Goal: Transaction & Acquisition: Purchase product/service

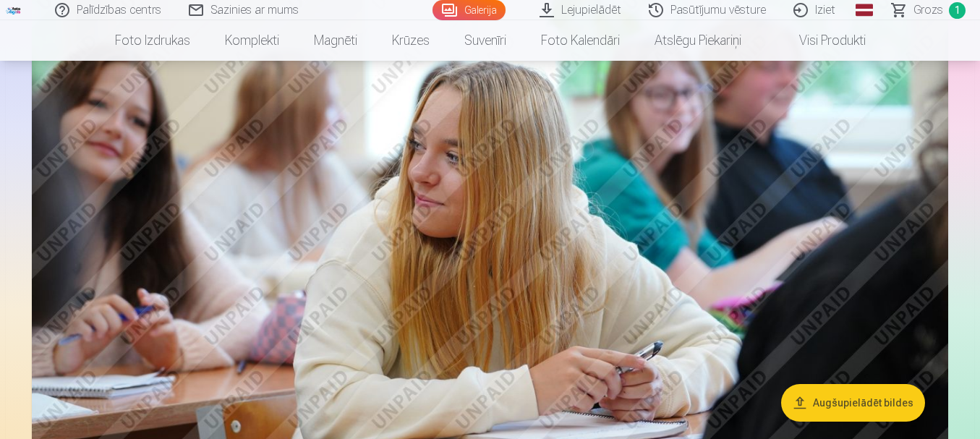
scroll to position [3616, 0]
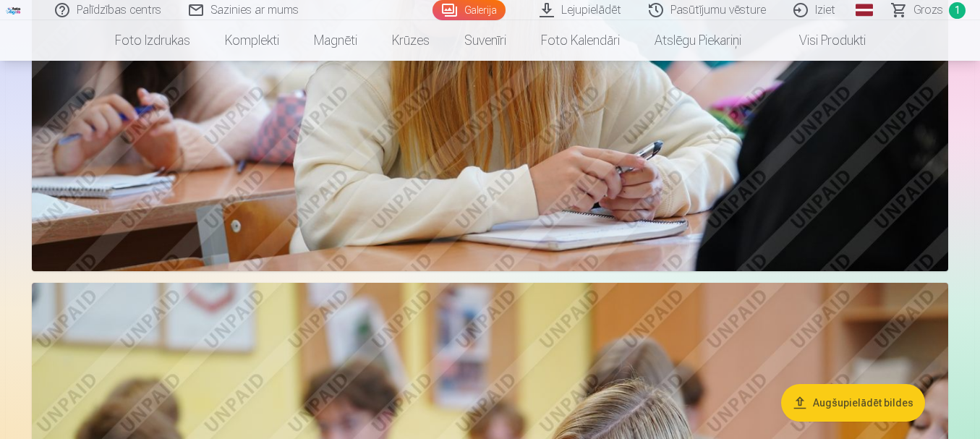
click at [488, 13] on link "Galerija" at bounding box center [468, 10] width 73 height 20
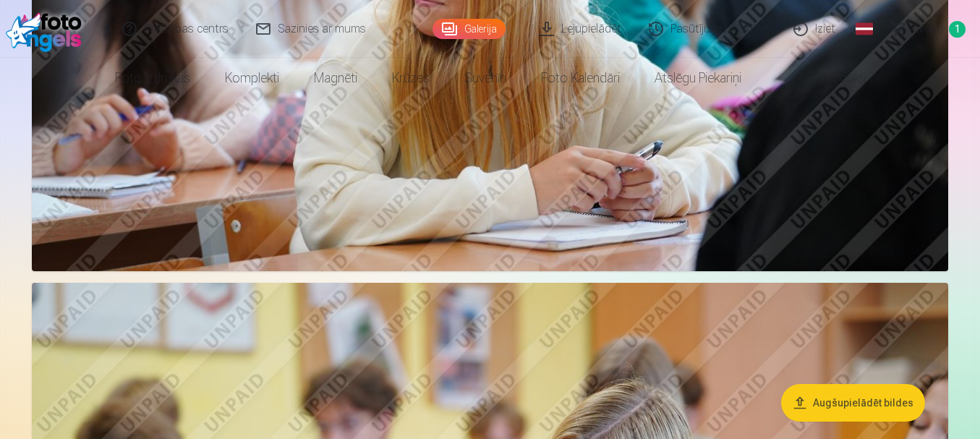
scroll to position [0, 0]
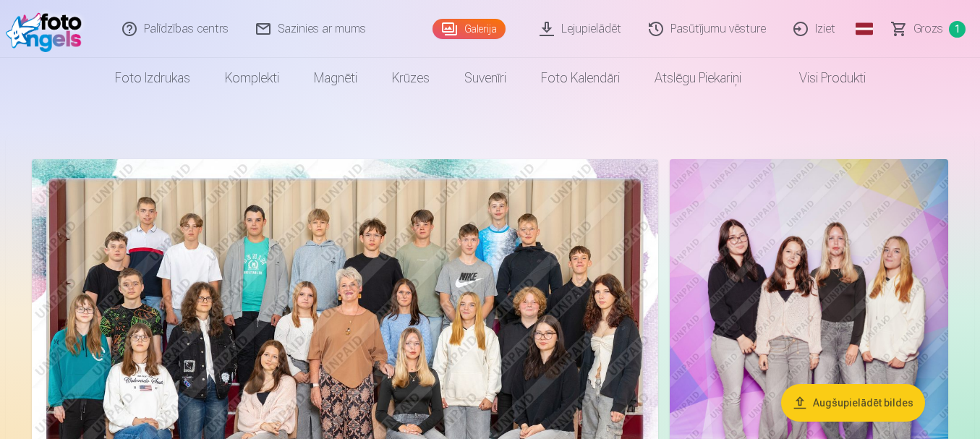
click at [595, 33] on link "Lejupielādēt" at bounding box center [580, 29] width 109 height 58
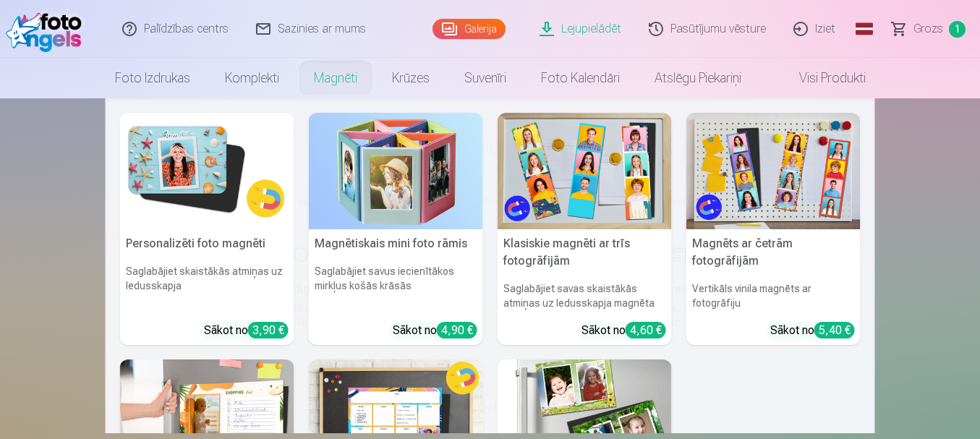
click at [168, 186] on img at bounding box center [207, 171] width 174 height 116
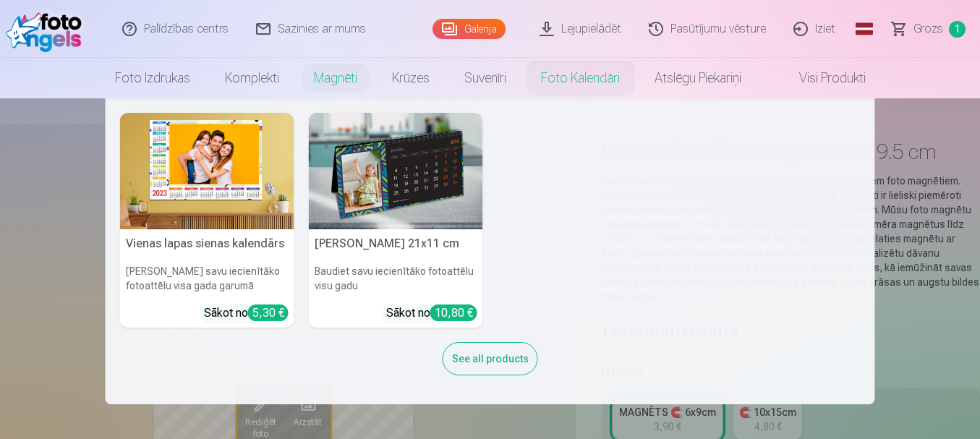
click at [548, 82] on link "Foto kalendāri" at bounding box center [581, 78] width 114 height 40
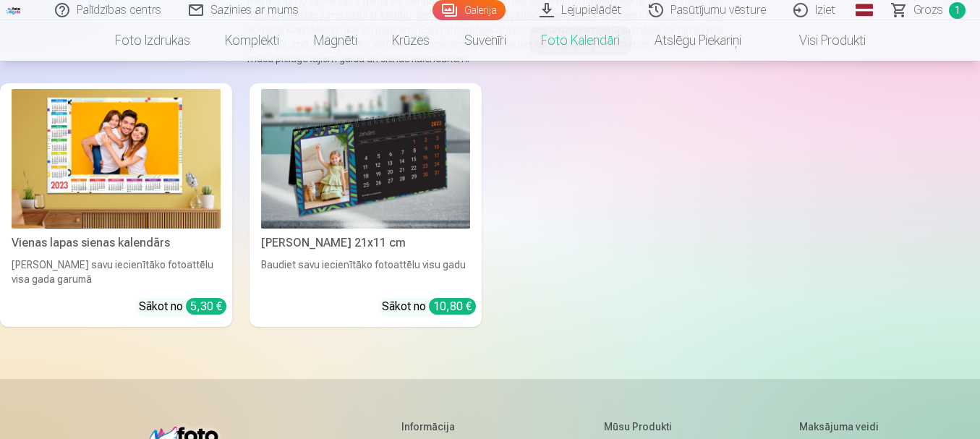
scroll to position [217, 0]
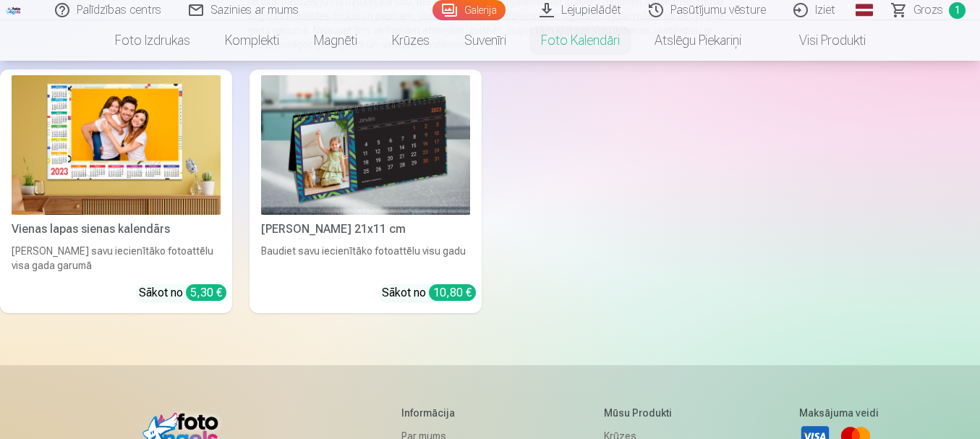
click at [180, 163] on img at bounding box center [116, 145] width 209 height 140
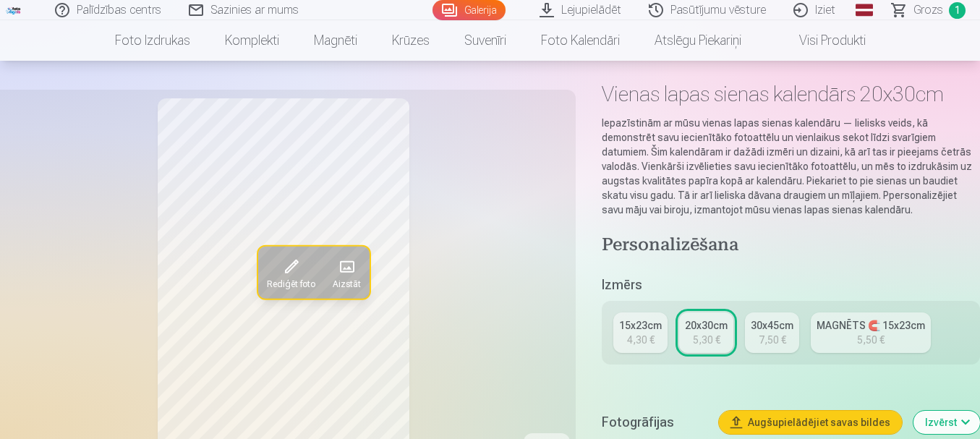
scroll to position [217, 0]
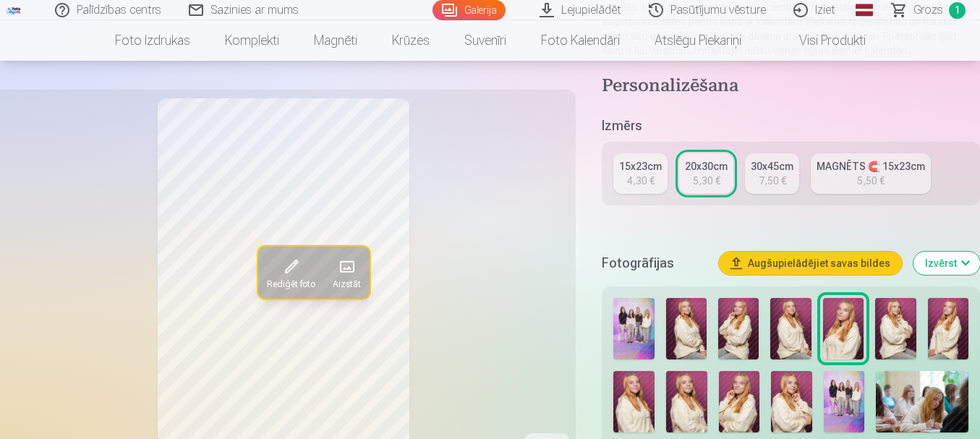
click at [642, 187] on div "4,30 €" at bounding box center [640, 181] width 27 height 14
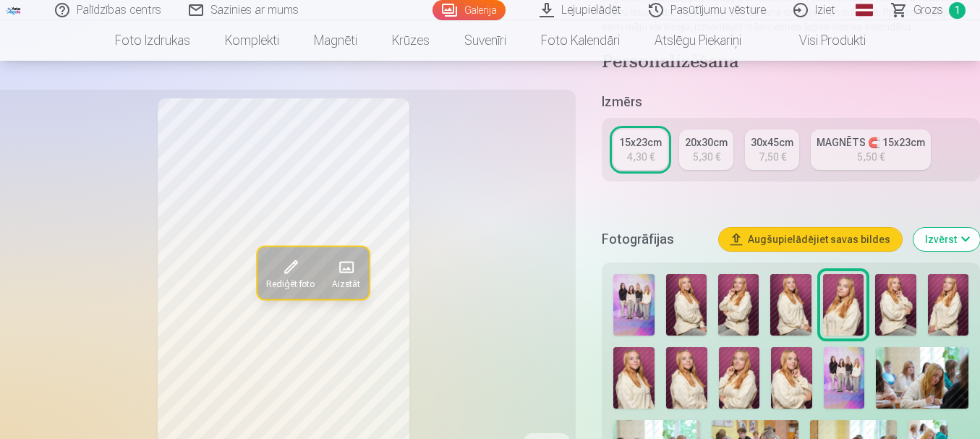
scroll to position [289, 0]
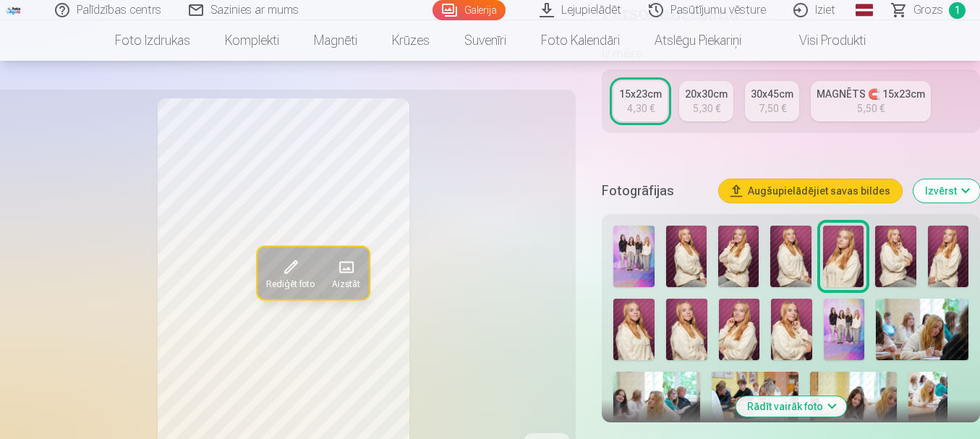
click at [840, 336] on img at bounding box center [844, 329] width 41 height 61
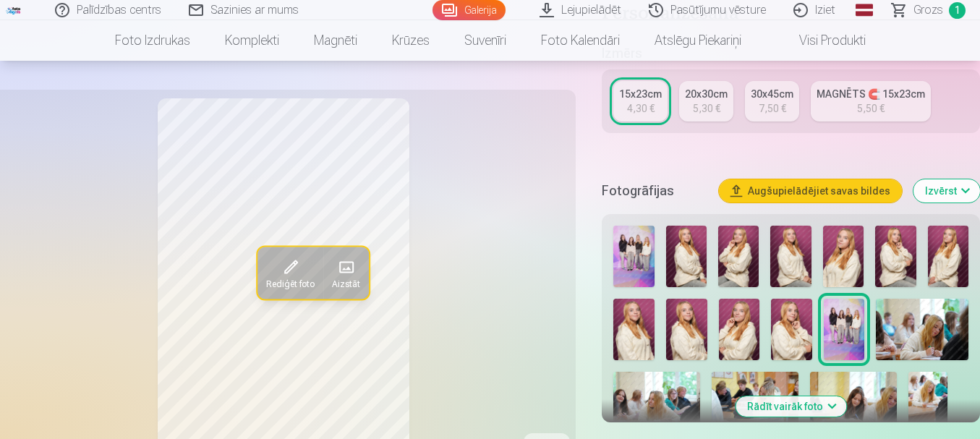
click at [643, 255] on img at bounding box center [633, 256] width 40 height 61
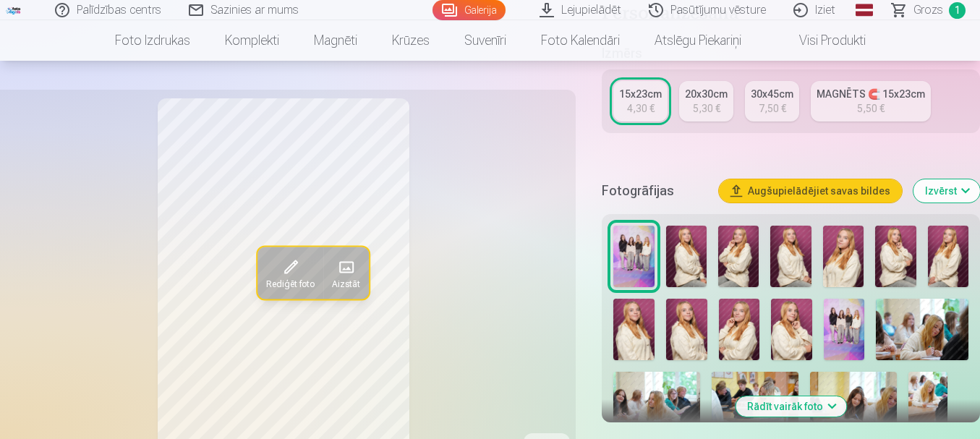
click at [850, 330] on img at bounding box center [844, 329] width 41 height 61
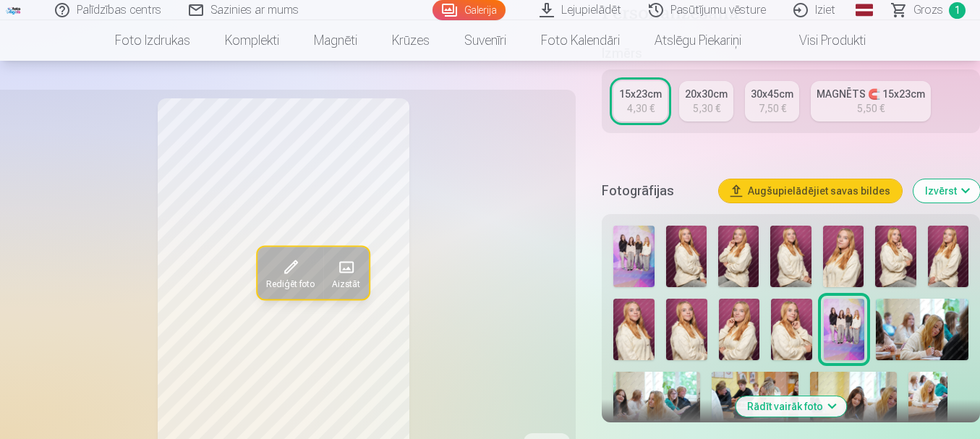
click at [617, 260] on img at bounding box center [633, 256] width 40 height 61
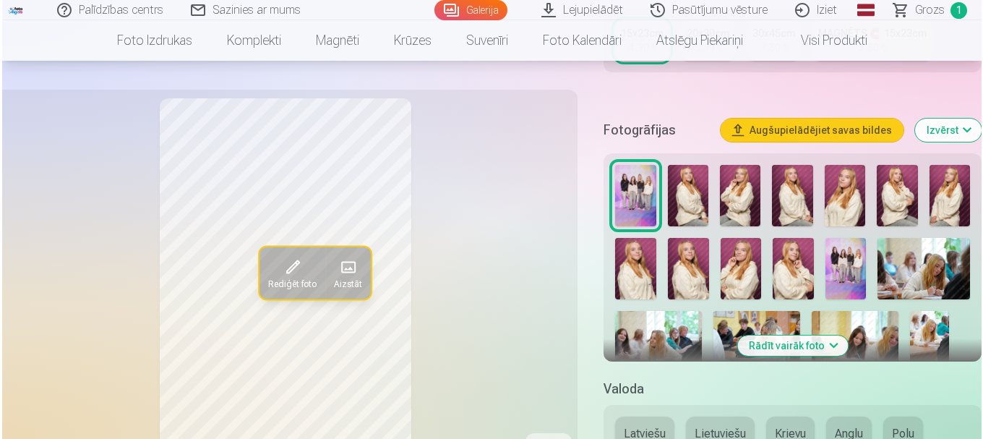
scroll to position [434, 0]
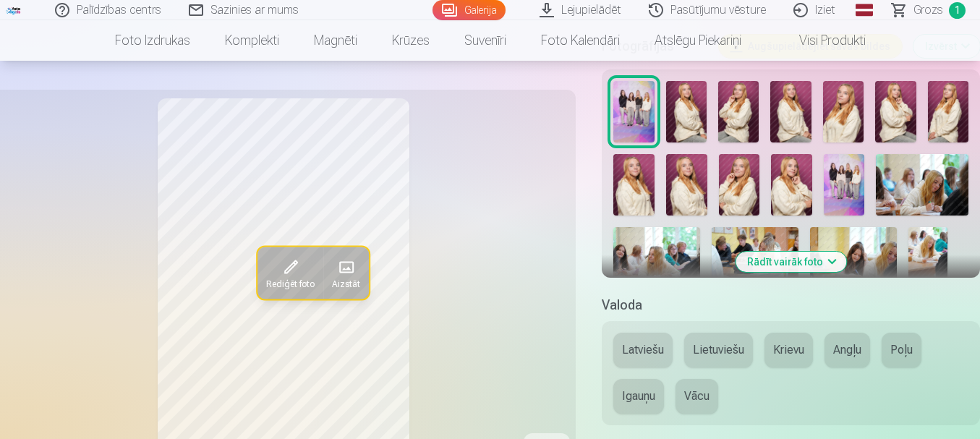
click at [842, 174] on img at bounding box center [844, 184] width 41 height 61
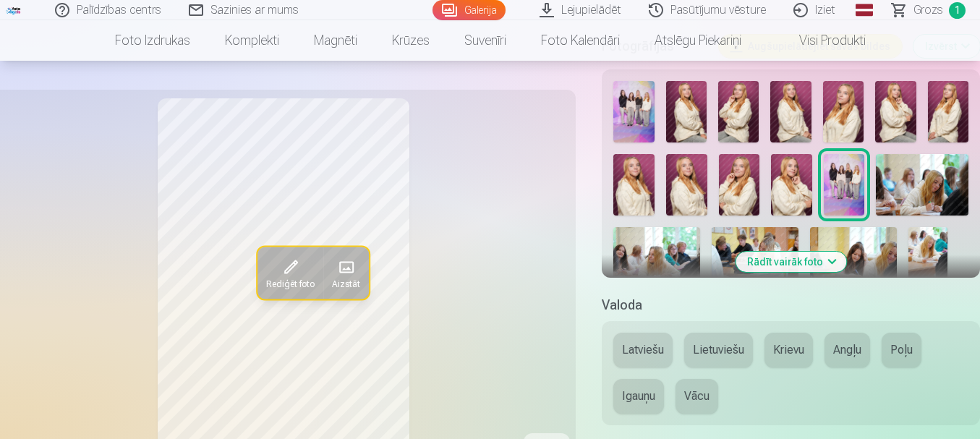
click at [298, 266] on span at bounding box center [290, 266] width 23 height 23
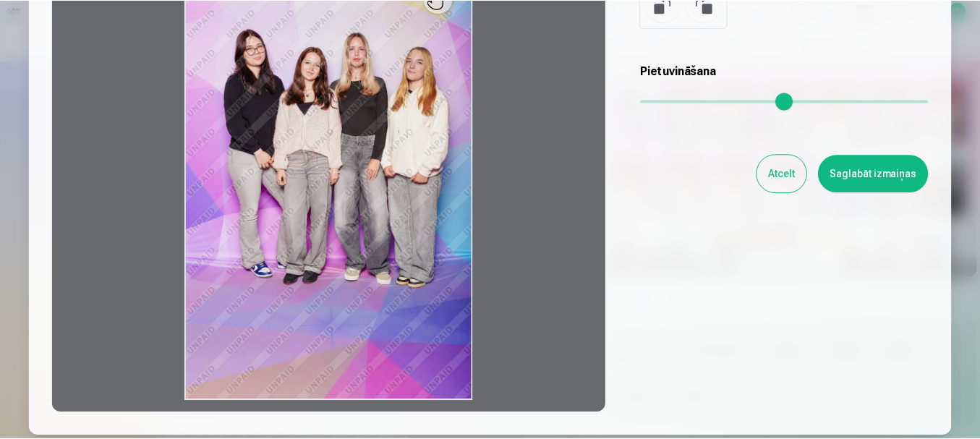
scroll to position [0, 0]
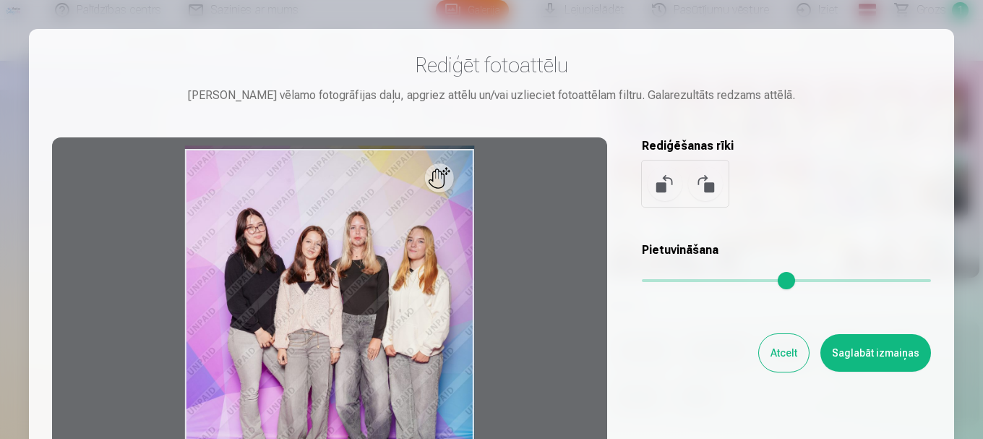
click at [886, 353] on button "Saglabāt izmaiņas" at bounding box center [876, 353] width 111 height 38
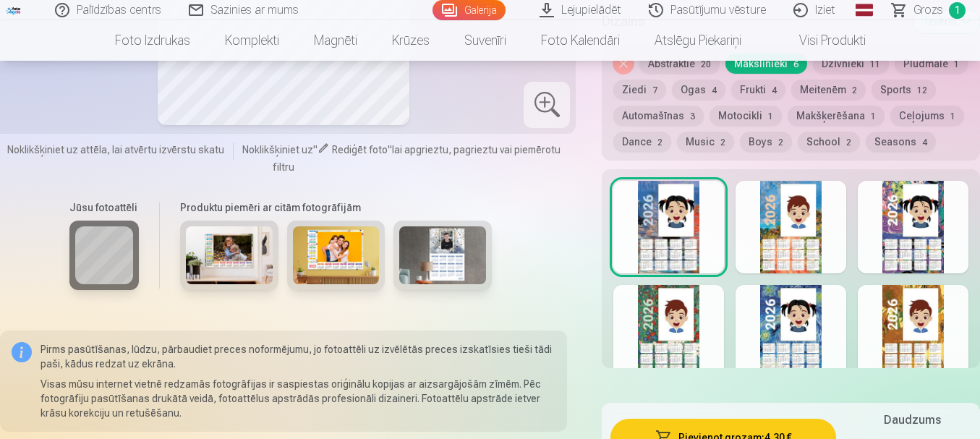
scroll to position [940, 0]
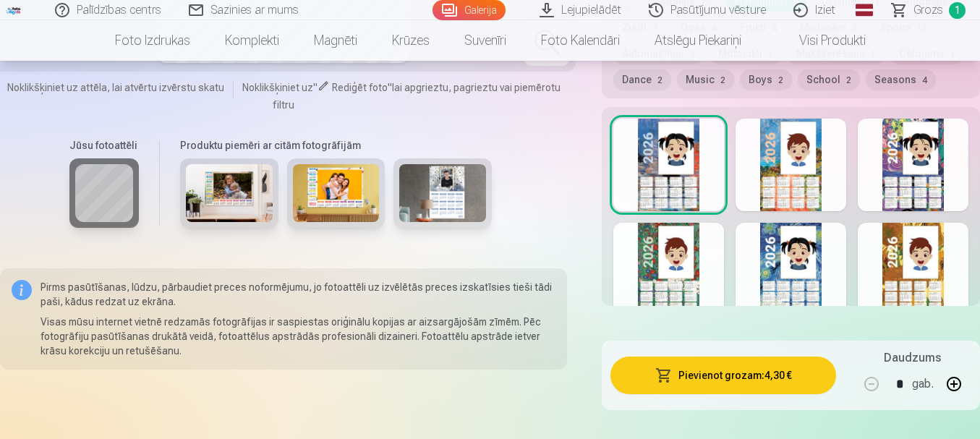
click at [749, 372] on button "Pievienot grozam : 4,30 €" at bounding box center [723, 376] width 226 height 38
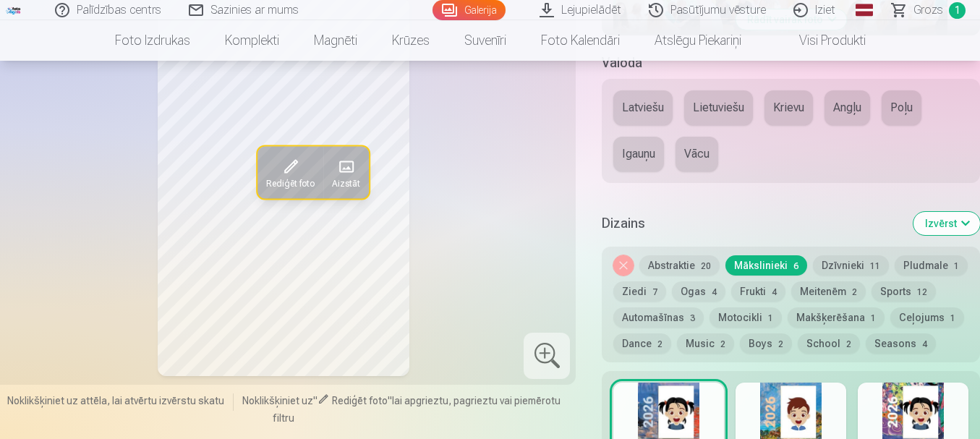
scroll to position [651, 0]
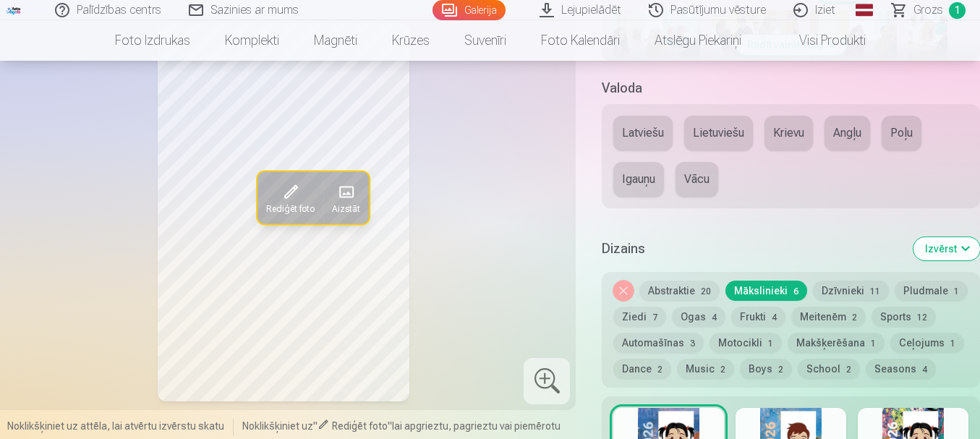
click at [649, 133] on button "Latviešu" at bounding box center [642, 133] width 59 height 35
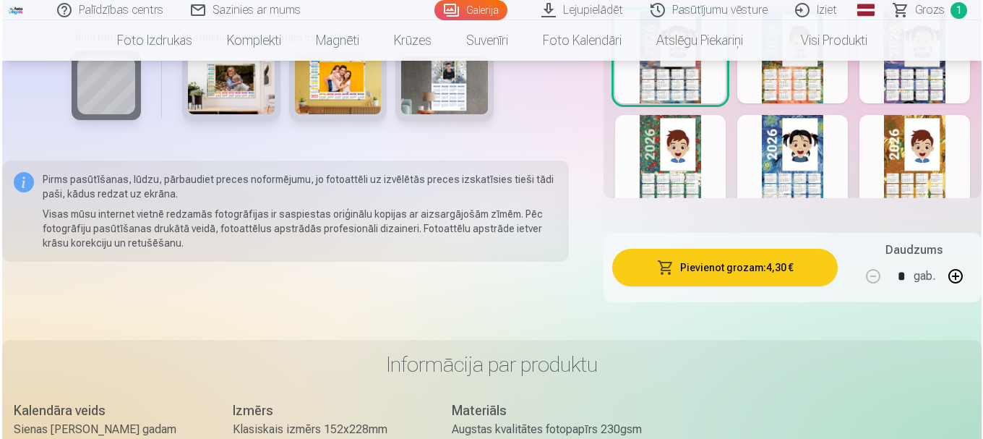
scroll to position [1012, 0]
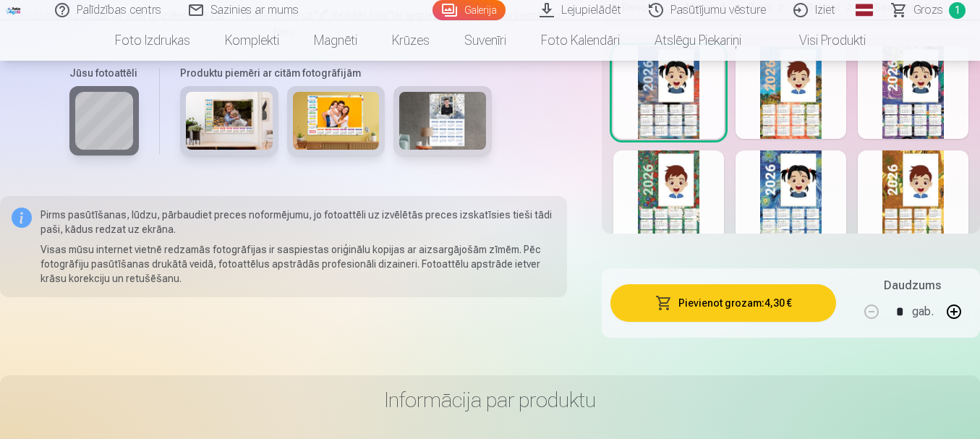
click at [727, 309] on button "Pievienot grozam : 4,30 €" at bounding box center [723, 303] width 226 height 38
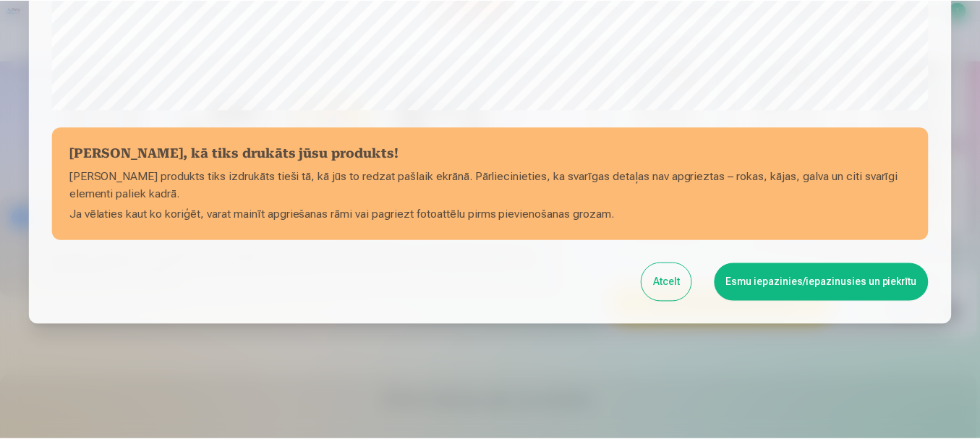
scroll to position [602, 0]
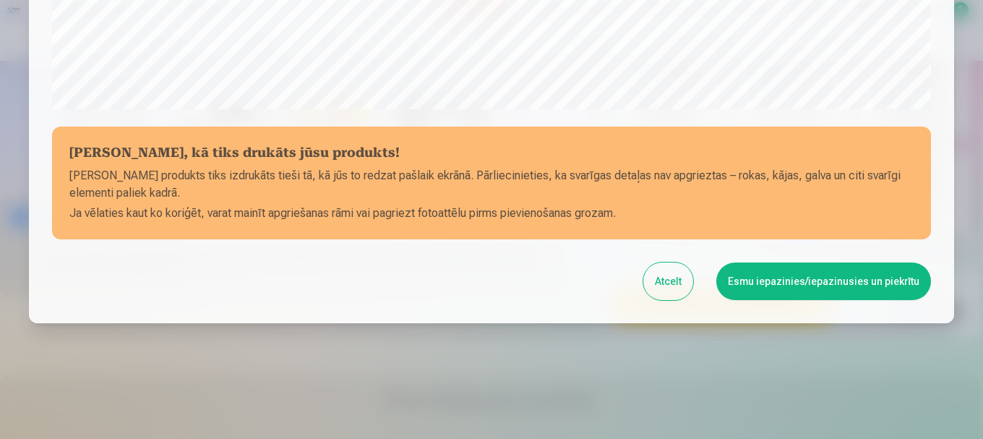
click at [788, 288] on button "Esmu iepazinies/iepazinusies un piekrītu" at bounding box center [824, 282] width 215 height 38
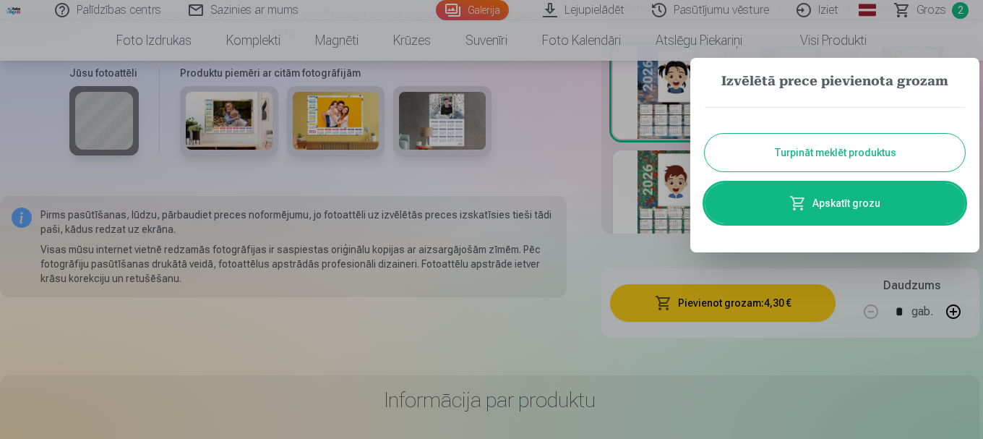
click at [816, 160] on button "Turpināt meklēt produktus" at bounding box center [835, 153] width 260 height 38
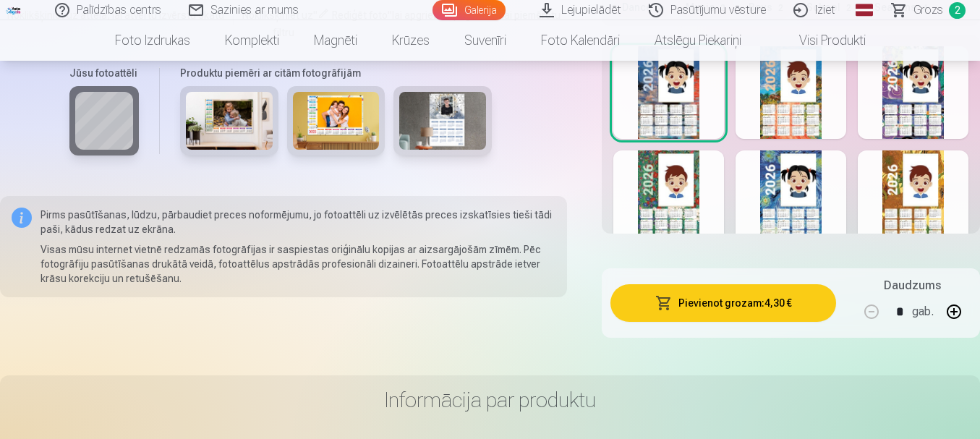
click at [937, 9] on span "Grozs" at bounding box center [928, 9] width 30 height 17
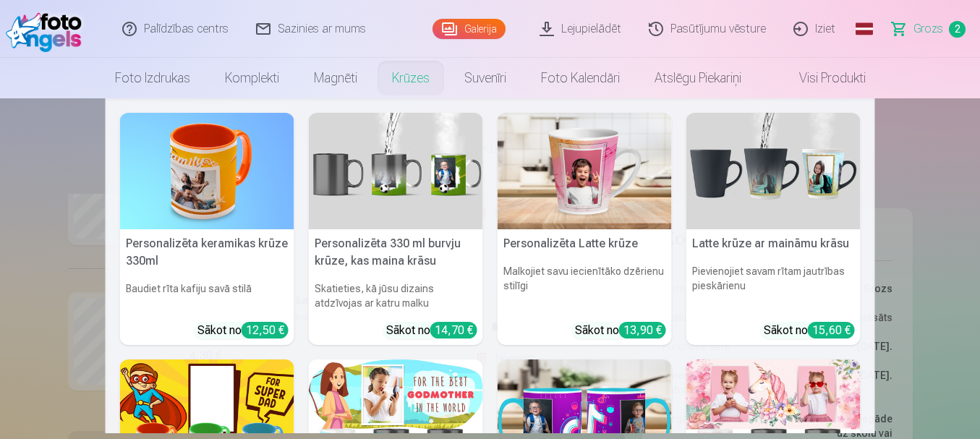
click at [404, 72] on link "Krūzes" at bounding box center [411, 78] width 72 height 40
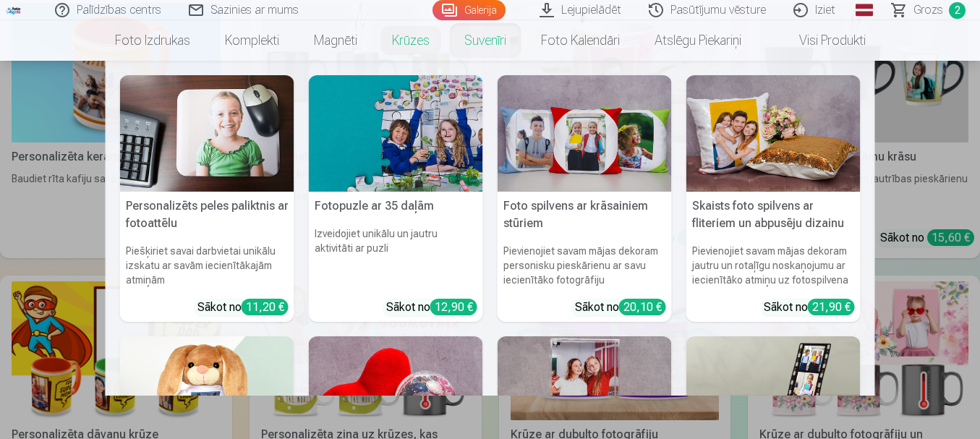
click at [484, 46] on link "Suvenīri" at bounding box center [485, 40] width 77 height 40
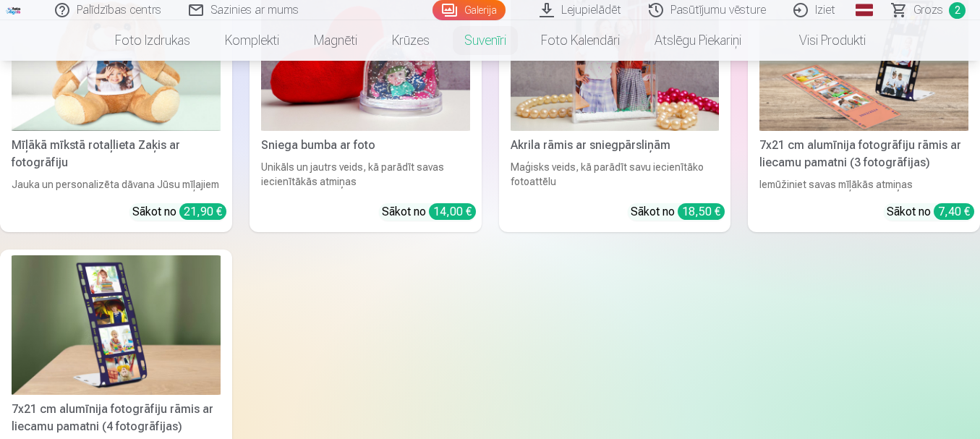
scroll to position [217, 0]
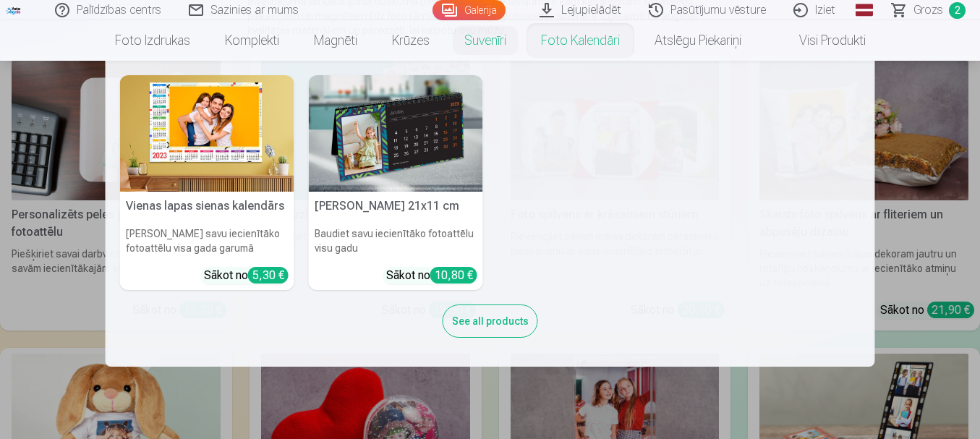
click at [584, 38] on link "Foto kalendāri" at bounding box center [581, 40] width 114 height 40
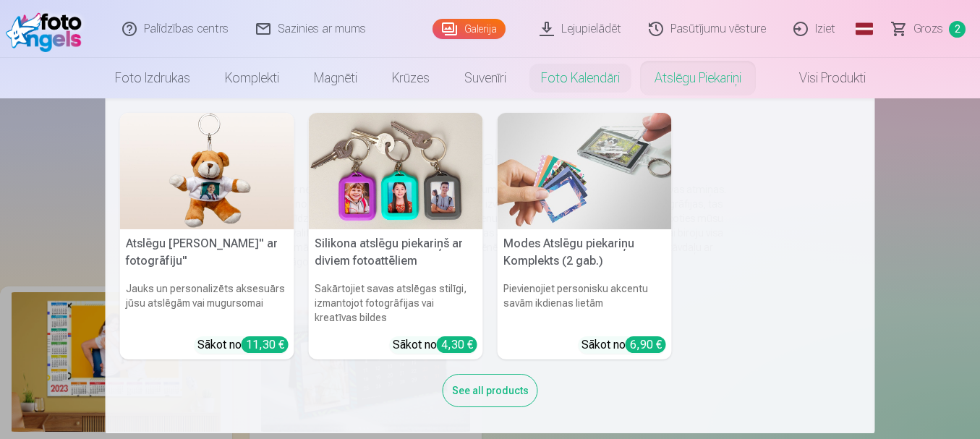
click at [693, 77] on link "Atslēgu piekariņi" at bounding box center [697, 78] width 121 height 40
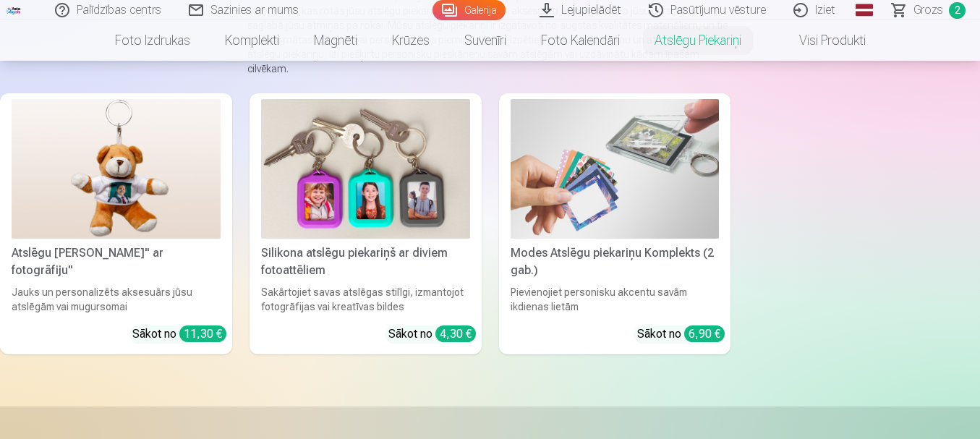
scroll to position [217, 0]
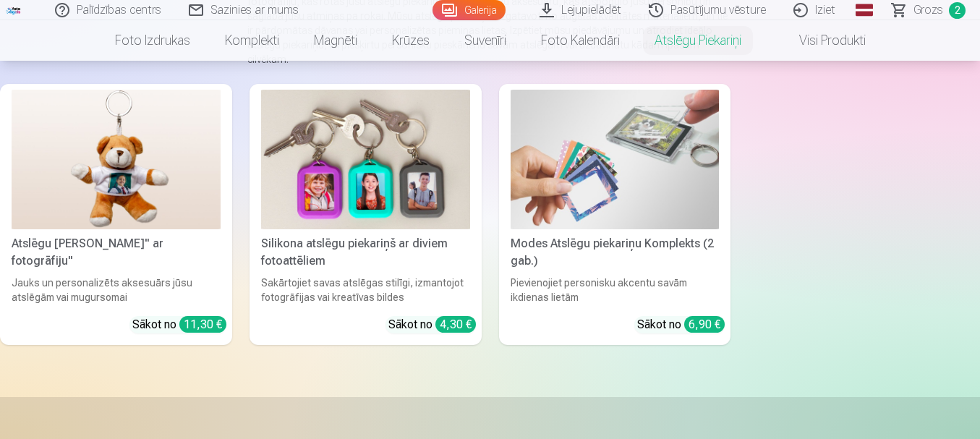
click at [834, 40] on link "Visi produkti" at bounding box center [821, 40] width 124 height 40
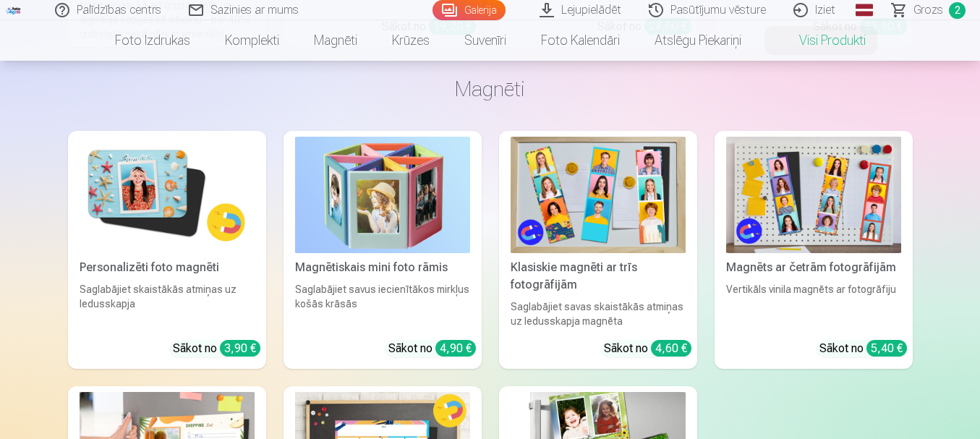
scroll to position [1012, 0]
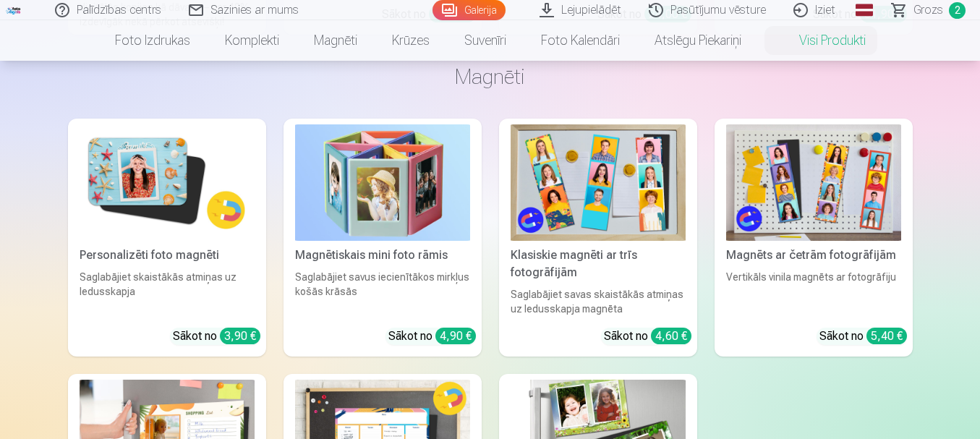
click at [202, 231] on img at bounding box center [167, 182] width 175 height 116
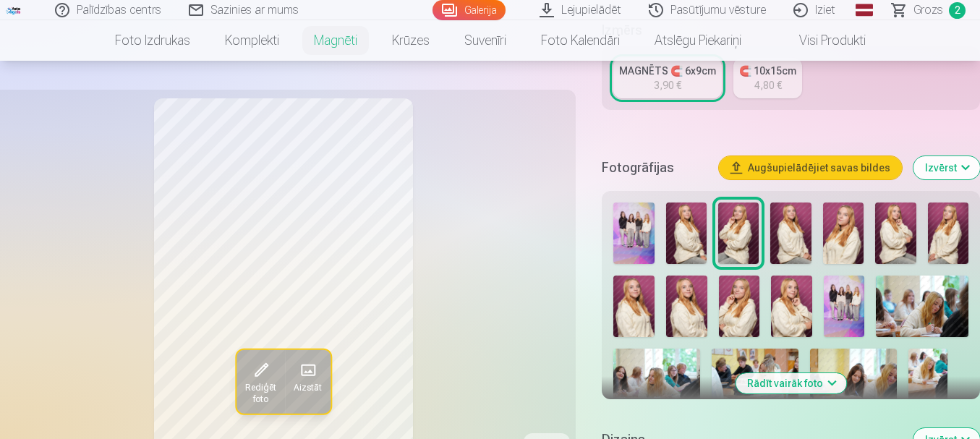
scroll to position [362, 0]
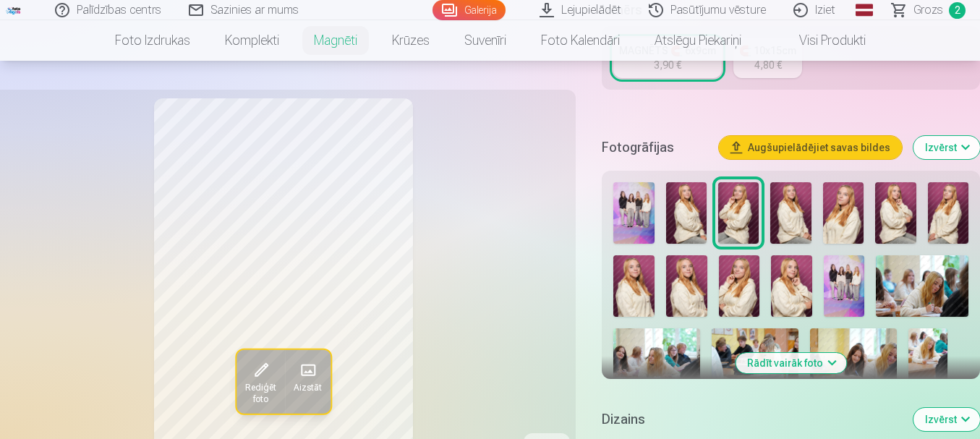
click at [836, 204] on img at bounding box center [843, 212] width 40 height 61
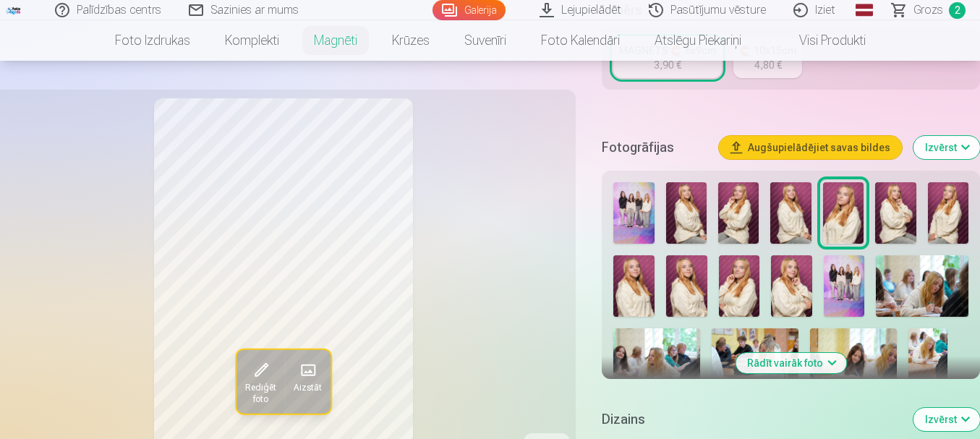
scroll to position [217, 0]
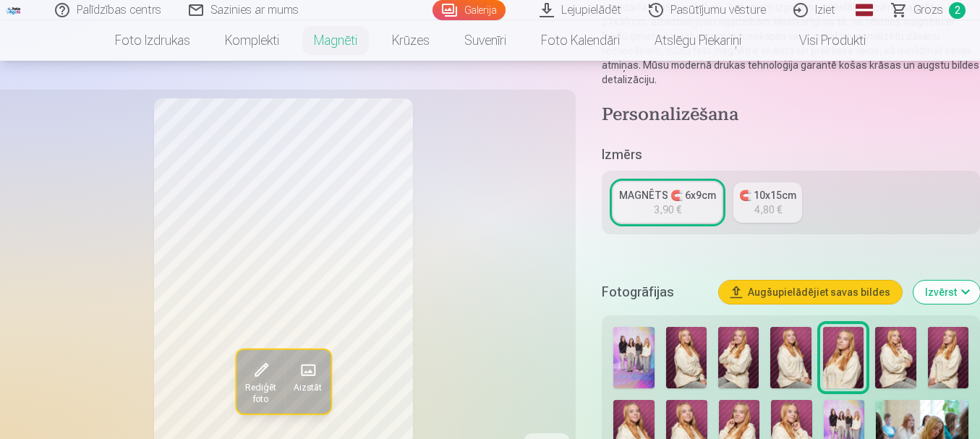
click at [767, 188] on div "🧲 10x15cm" at bounding box center [767, 195] width 57 height 14
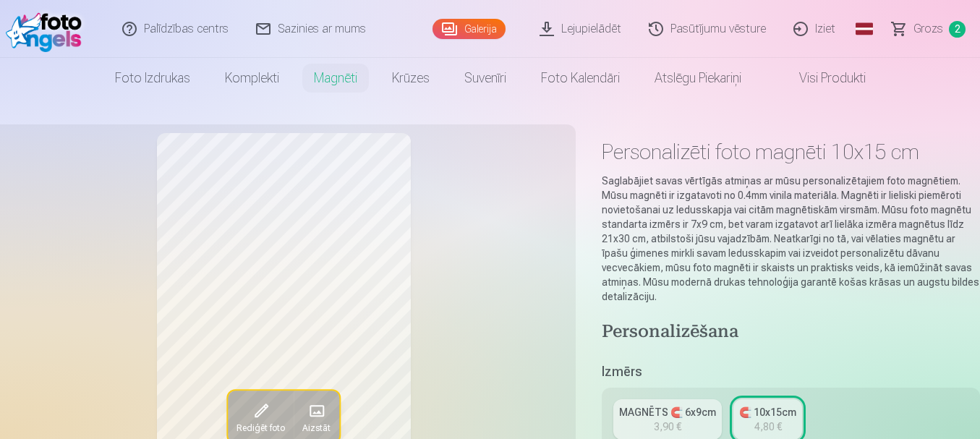
click at [683, 405] on div "MAGNĒTS 🧲 6x9cm" at bounding box center [667, 412] width 97 height 14
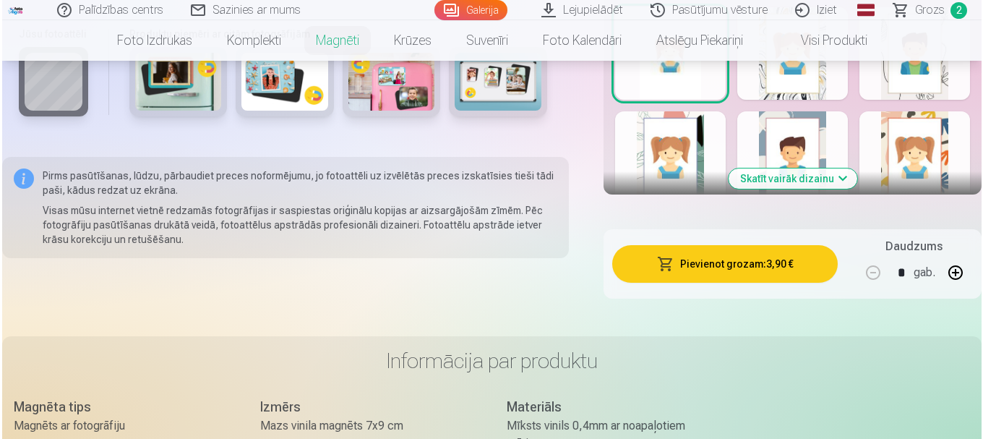
scroll to position [1085, 0]
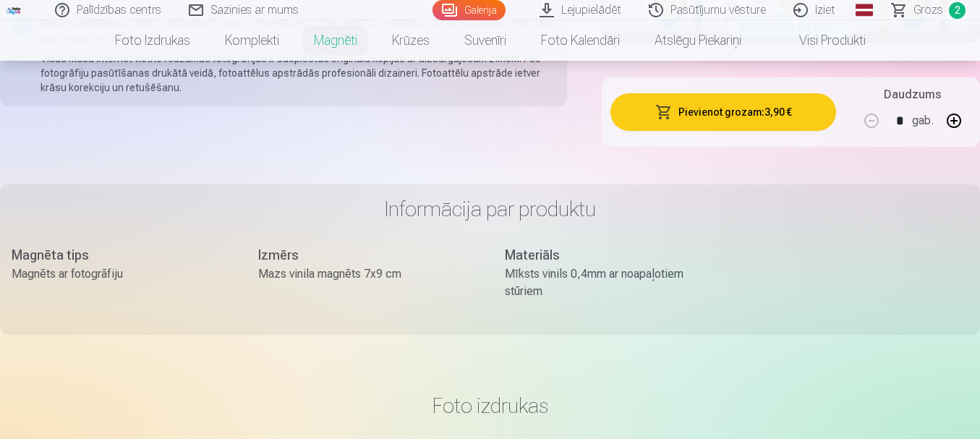
click at [693, 93] on button "Pievienot grozam : 3,90 €" at bounding box center [723, 112] width 226 height 38
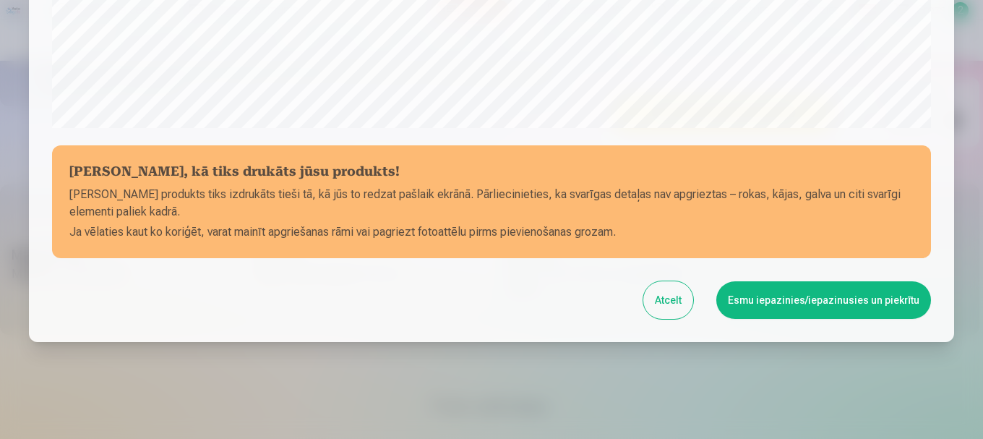
scroll to position [602, 0]
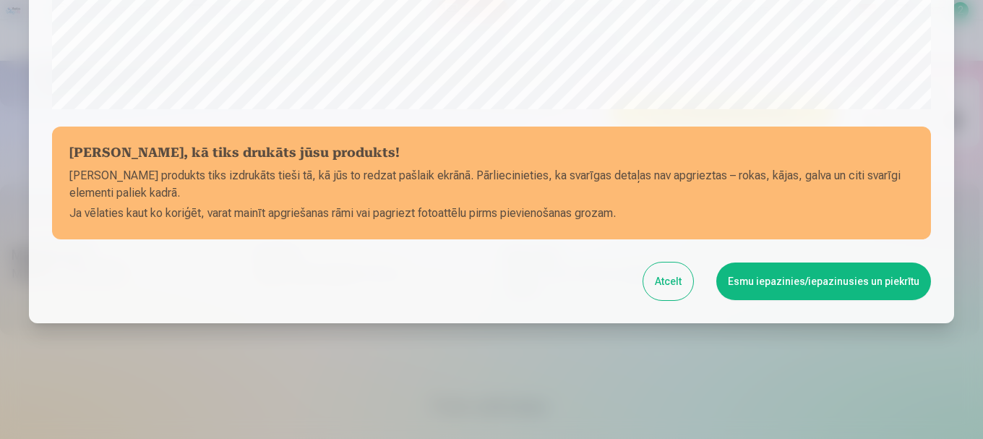
click at [826, 285] on button "Esmu iepazinies/iepazinusies un piekrītu" at bounding box center [824, 282] width 215 height 38
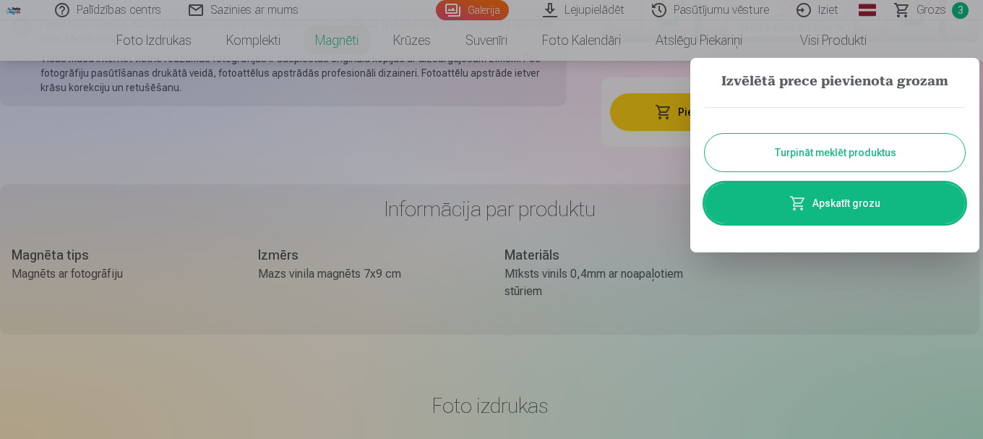
click at [866, 200] on link "Apskatīt grozu" at bounding box center [835, 203] width 260 height 40
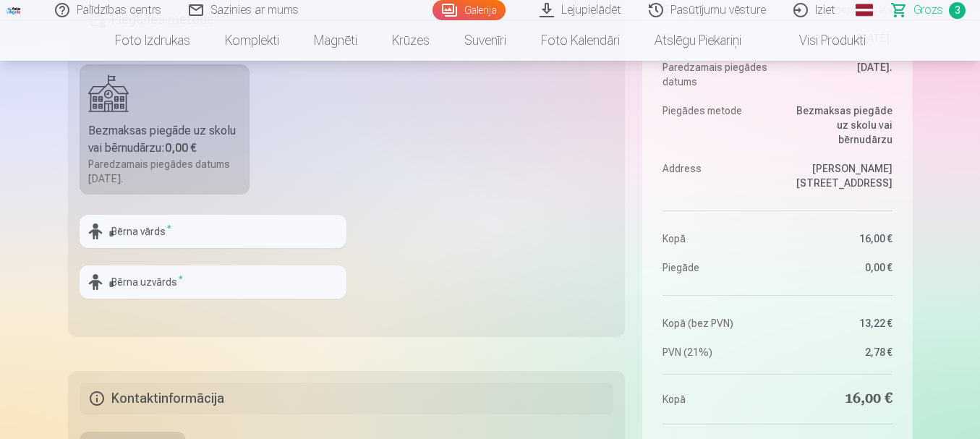
scroll to position [434, 0]
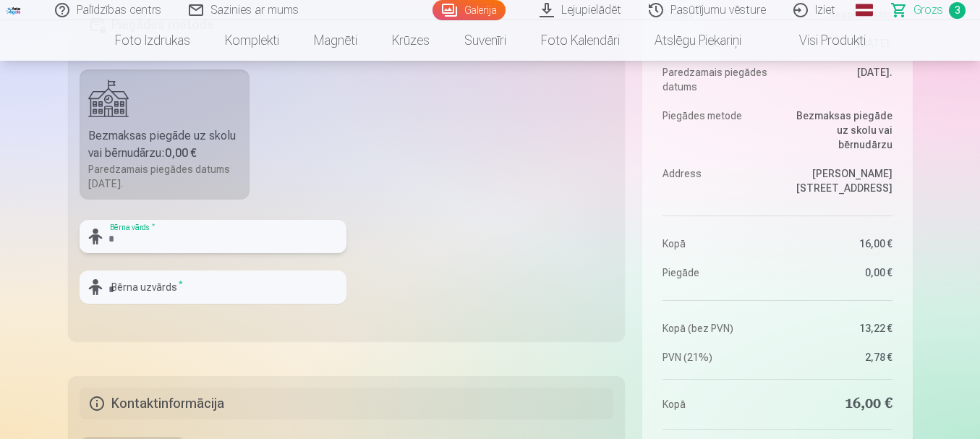
click at [260, 232] on input "text" at bounding box center [213, 236] width 267 height 33
type input "****"
drag, startPoint x: 139, startPoint y: 267, endPoint x: 147, endPoint y: 280, distance: 15.3
click at [143, 275] on div "**** Bērna vārds * Bērna uzvārds *" at bounding box center [213, 267] width 267 height 95
click at [147, 280] on input "text" at bounding box center [213, 286] width 267 height 33
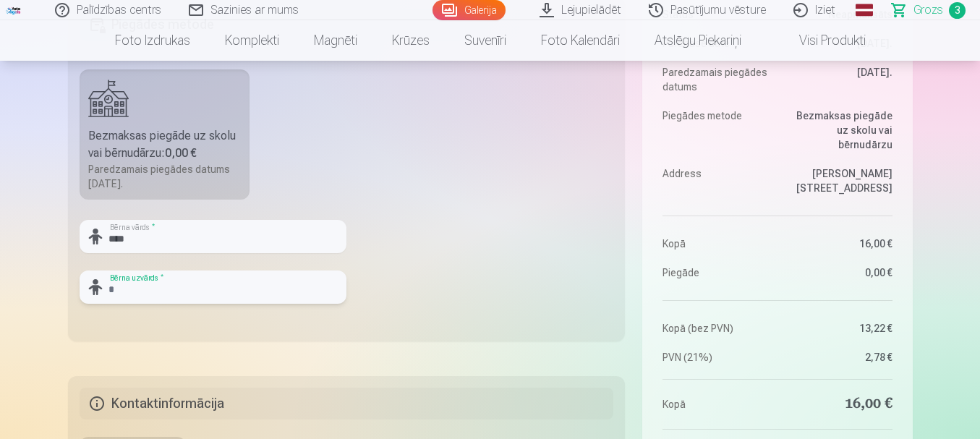
click at [150, 287] on input "text" at bounding box center [213, 286] width 267 height 33
type input "*********"
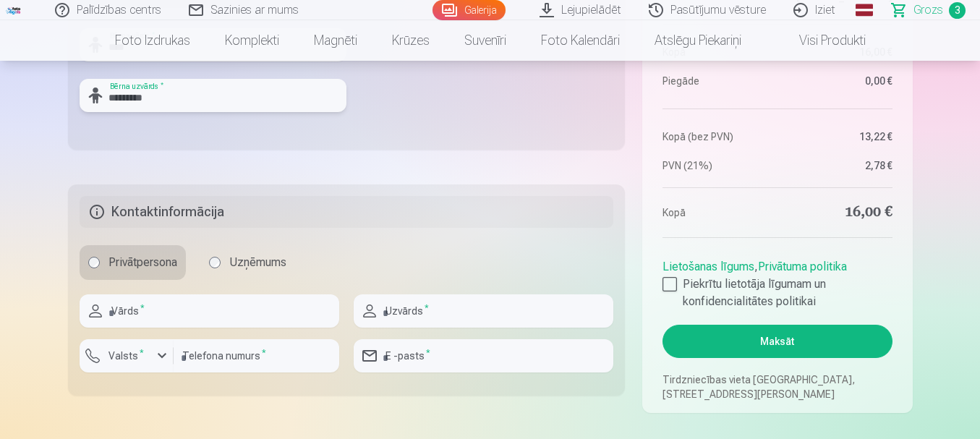
scroll to position [651, 0]
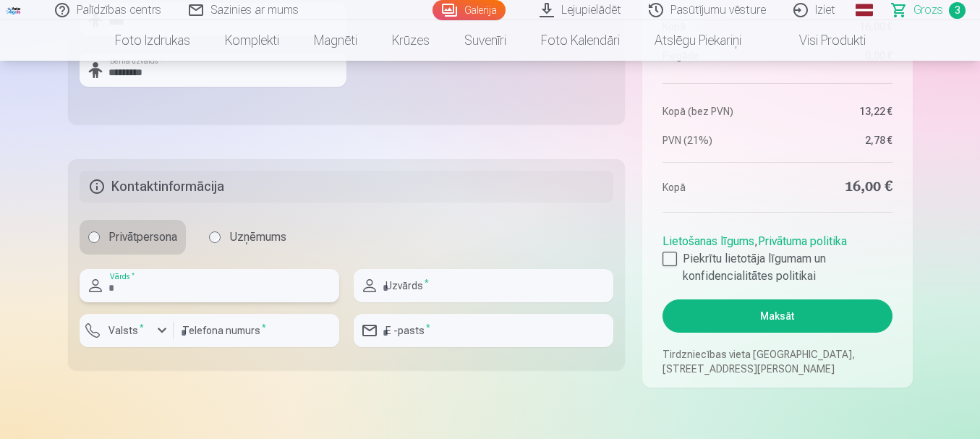
click at [266, 279] on input "text" at bounding box center [210, 285] width 260 height 33
type input "******"
type input "*********"
type input "********"
click at [448, 334] on input "email" at bounding box center [484, 330] width 260 height 33
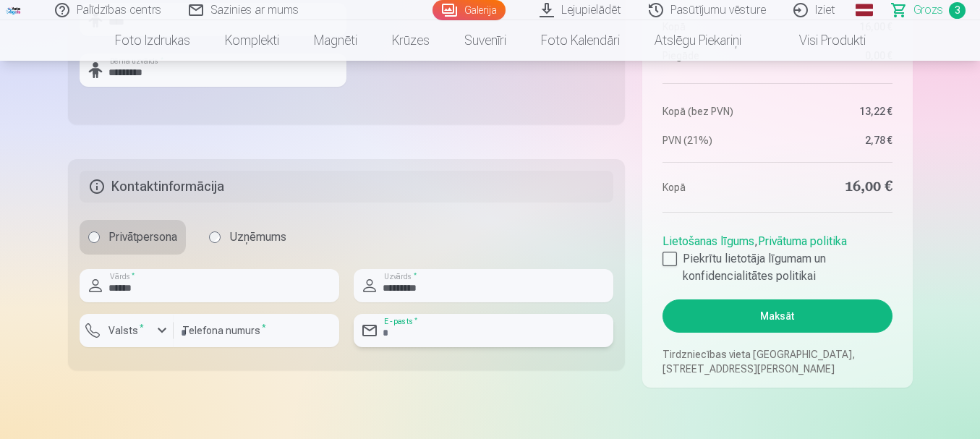
type input "**********"
click at [679, 263] on label "Piekrītu lietotāja līgumam un konfidencialitātes politikai" at bounding box center [776, 267] width 229 height 35
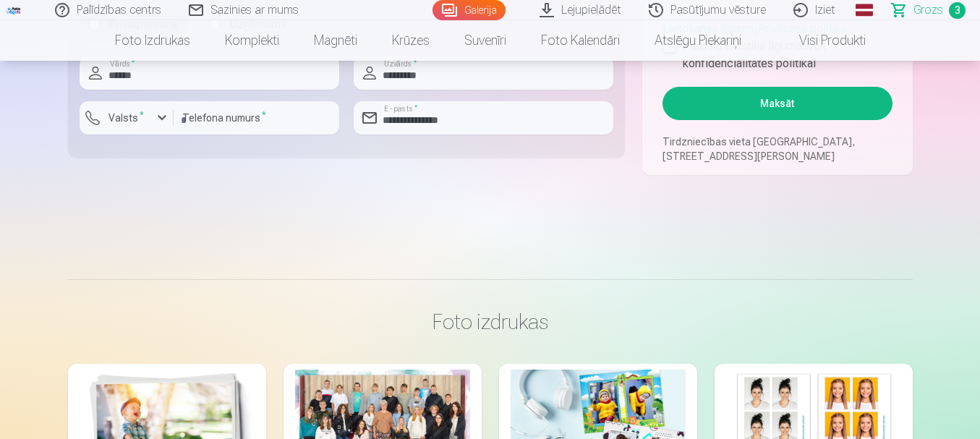
scroll to position [868, 0]
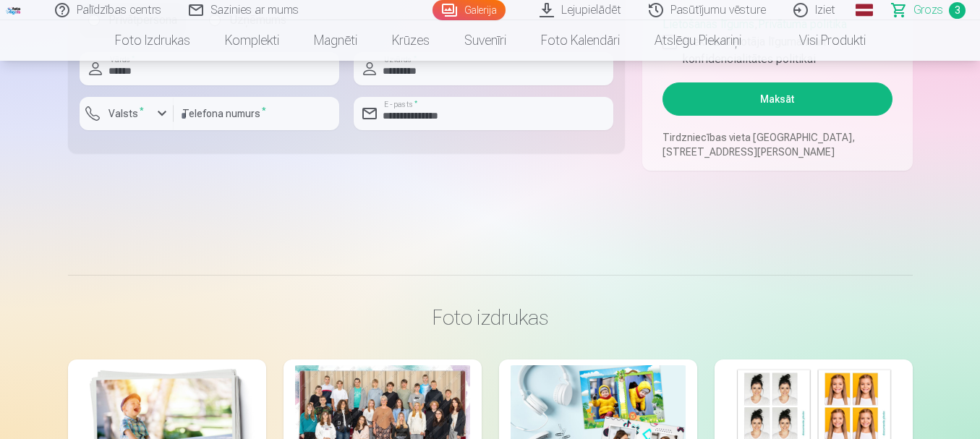
click at [775, 103] on button "Maksāt" at bounding box center [776, 98] width 229 height 33
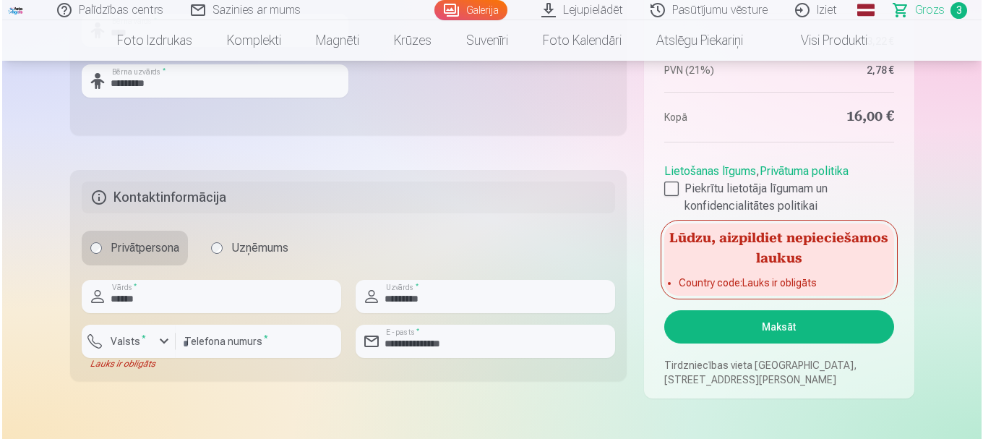
scroll to position [795, 0]
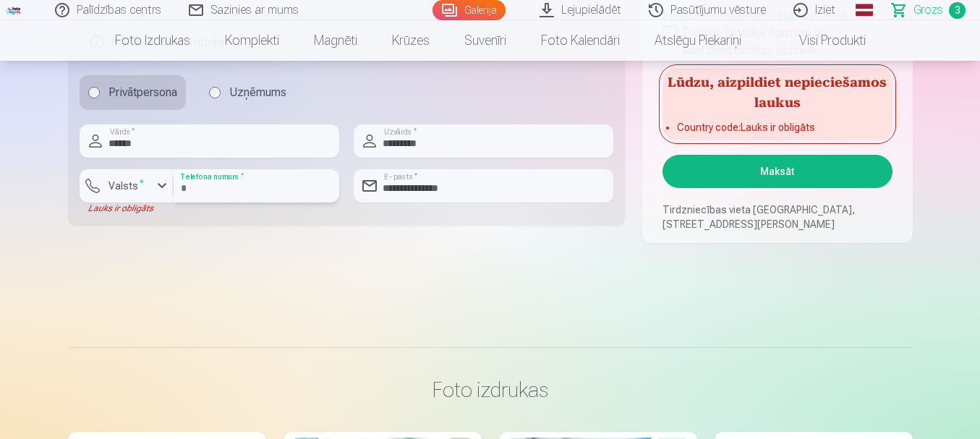
click at [280, 180] on input "********" at bounding box center [257, 185] width 166 height 33
drag, startPoint x: 270, startPoint y: 187, endPoint x: 167, endPoint y: 195, distance: 102.9
click at [167, 195] on div "Valsts * Lauks ir obligāts ******** Telefona numurs *" at bounding box center [210, 191] width 260 height 45
click at [140, 185] on sup "*" at bounding box center [142, 182] width 4 height 9
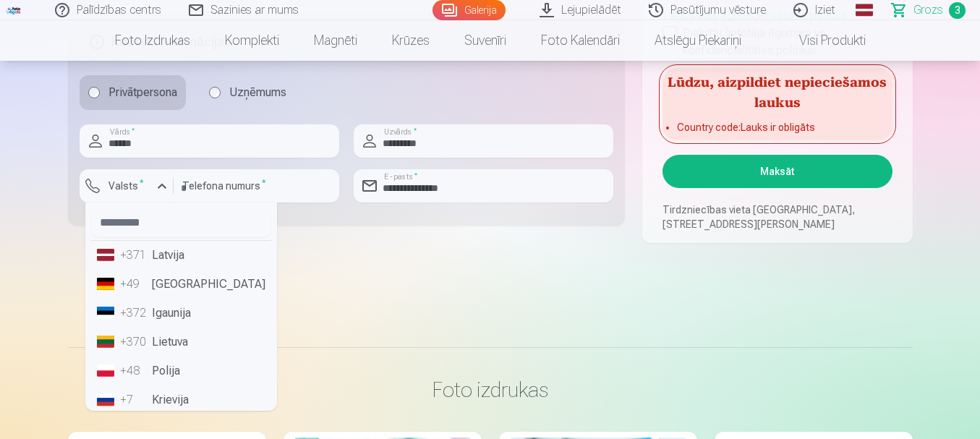
click at [183, 260] on li "+371 Latvija" at bounding box center [181, 255] width 180 height 29
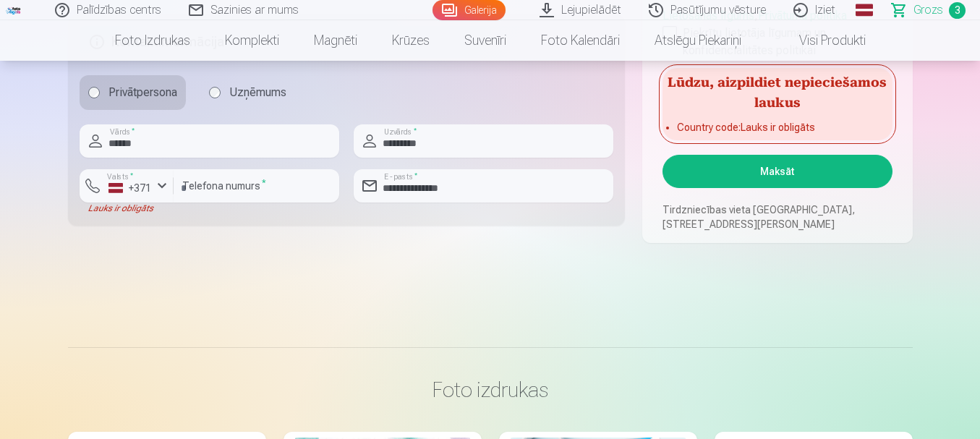
click at [733, 171] on button "Maksāt" at bounding box center [776, 171] width 229 height 33
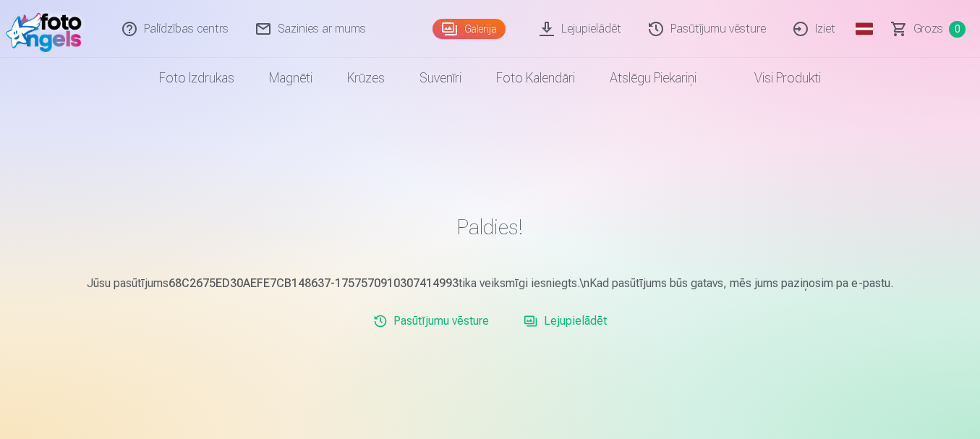
click at [470, 28] on link "Galerija" at bounding box center [468, 29] width 73 height 20
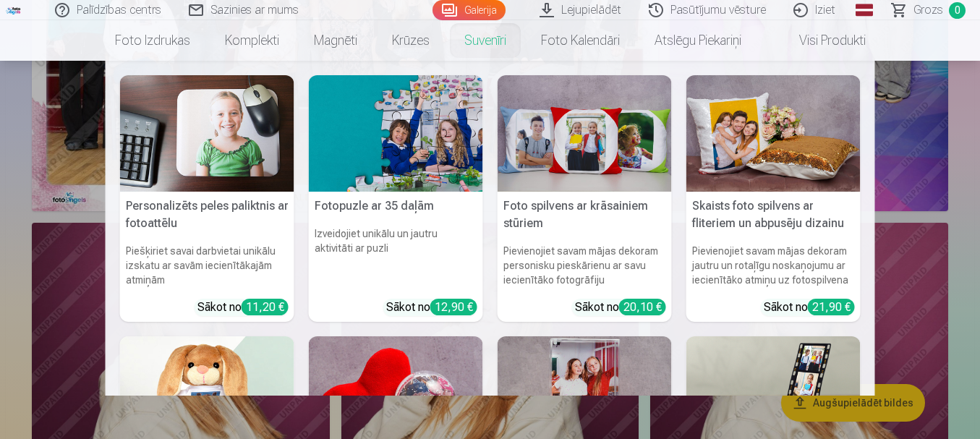
scroll to position [362, 0]
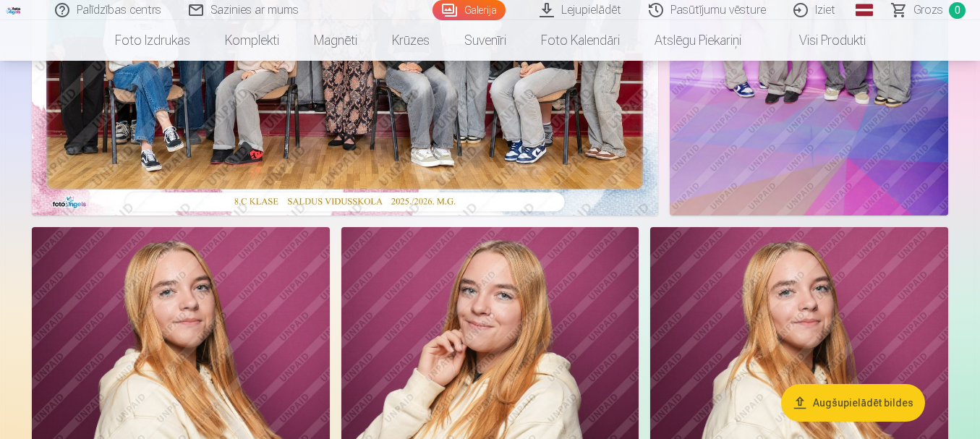
click at [819, 9] on link "Iziet" at bounding box center [814, 10] width 69 height 20
